Goal: Information Seeking & Learning: Check status

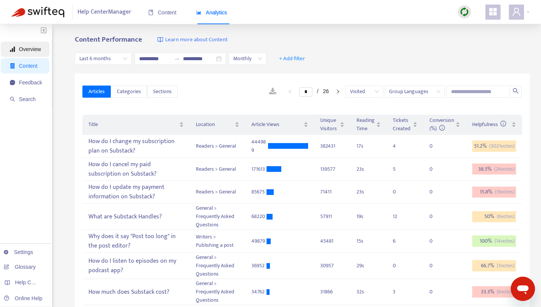
click at [24, 50] on span "Overview" at bounding box center [30, 49] width 22 height 6
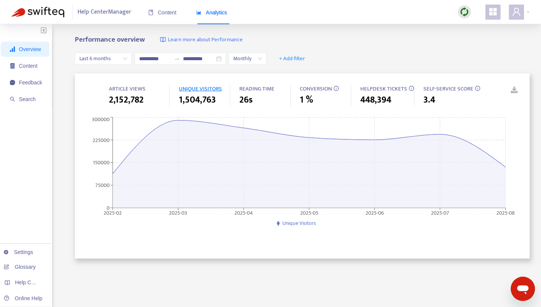
click at [196, 87] on span "UNIQUE VISITORS" at bounding box center [200, 88] width 43 height 9
click at [198, 88] on span "UNIQUE VISITORS" at bounding box center [200, 88] width 43 height 9
click at [230, 41] on span "Learn more about Performance" at bounding box center [205, 40] width 75 height 9
drag, startPoint x: 181, startPoint y: 99, endPoint x: 216, endPoint y: 100, distance: 35.6
click at [216, 100] on div "1,504,763" at bounding box center [204, 100] width 51 height 14
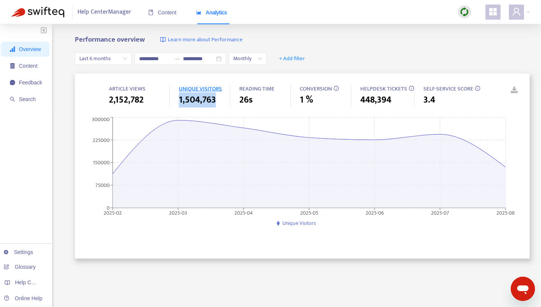
copy span "1,504,763"
